Goal: Use online tool/utility

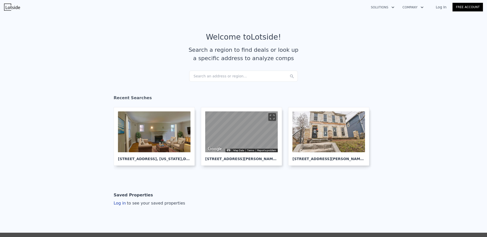
click at [230, 74] on div "Search an address or region..." at bounding box center [243, 76] width 109 height 11
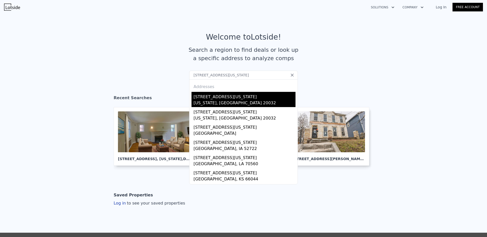
type input "[STREET_ADDRESS][US_STATE]"
click at [200, 99] on div "[STREET_ADDRESS][US_STATE]" at bounding box center [245, 96] width 102 height 8
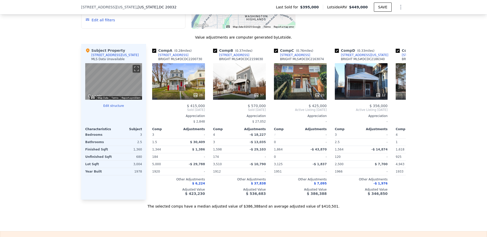
scroll to position [497, 0]
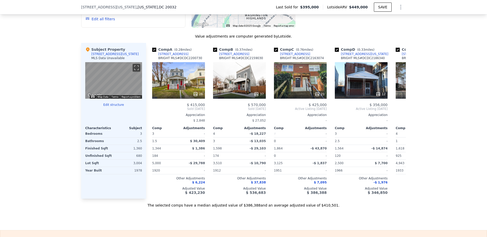
click at [116, 107] on button "Edit structure" at bounding box center [113, 105] width 57 height 4
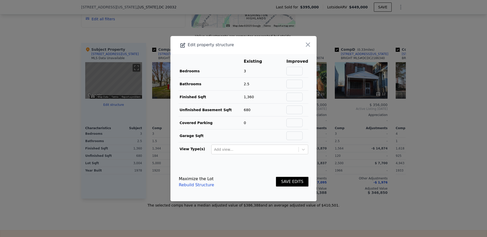
click at [254, 67] on td "3" at bounding box center [257, 71] width 26 height 13
click at [293, 69] on input "text" at bounding box center [295, 71] width 16 height 9
drag, startPoint x: 297, startPoint y: 70, endPoint x: 302, endPoint y: 70, distance: 5.6
click at [302, 70] on td "5" at bounding box center [297, 71] width 22 height 13
type input "4"
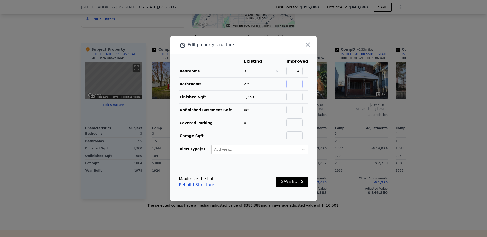
click at [295, 80] on input "text" at bounding box center [295, 84] width 16 height 9
type input "3"
click at [294, 93] on input "text" at bounding box center [295, 97] width 16 height 9
type input "1"
type input "2000"
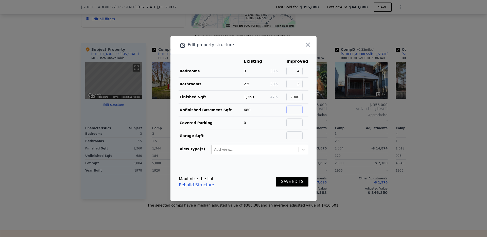
click at [298, 109] on input "text" at bounding box center [295, 110] width 16 height 9
type input "0"
click at [283, 155] on main "Existing Improved Bedrooms 3 33% 4 Bathrooms 2.5 20% 3 Finished Sqft 1,360 47% …" at bounding box center [244, 108] width 146 height 109
click at [286, 182] on button "SAVE EDITS" at bounding box center [292, 182] width 32 height 10
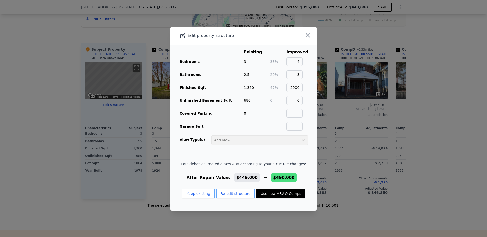
click at [274, 197] on button "Use new ARV & Comps" at bounding box center [281, 194] width 49 height 10
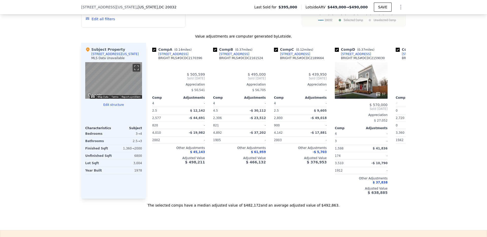
type input "4.5"
type input "1564"
type input "2800"
type input "4943"
checkbox input "false"
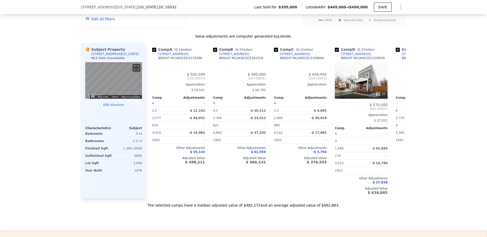
checkbox input "false"
type input "$ 490,000"
type input "$ 40,416"
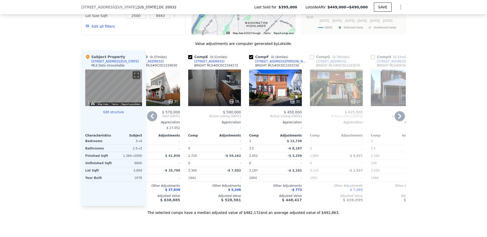
scroll to position [0, 208]
type input "3"
type input "1344"
type input "1864"
type input "5000"
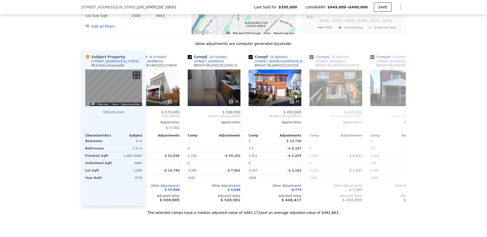
checkbox input "true"
type input "$ 449,000"
type input "$ 2,059"
